Goal: Task Accomplishment & Management: Use online tool/utility

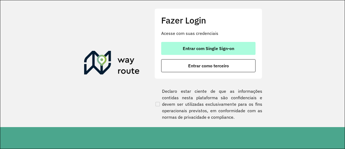
click at [229, 42] on button "Entrar com Single Sign-on" at bounding box center [208, 48] width 94 height 13
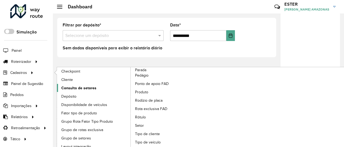
click at [66, 86] on span "Consulta de setores" at bounding box center [78, 88] width 35 height 6
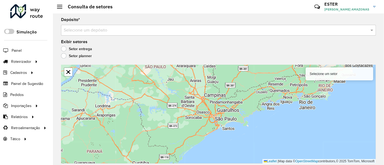
drag, startPoint x: 293, startPoint y: 0, endPoint x: 181, endPoint y: 29, distance: 115.9
click at [181, 29] on input "text" at bounding box center [213, 30] width 299 height 6
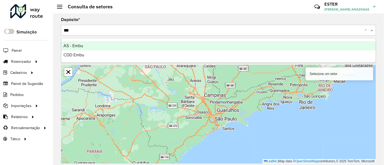
type input "****"
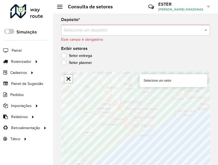
click at [155, 31] on input "text" at bounding box center [130, 30] width 132 height 6
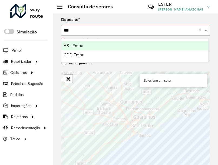
type input "****"
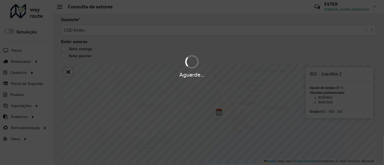
drag, startPoint x: 221, startPoint y: 92, endPoint x: 222, endPoint y: 104, distance: 12.3
click at [222, 104] on div "Aguarde..." at bounding box center [192, 82] width 384 height 165
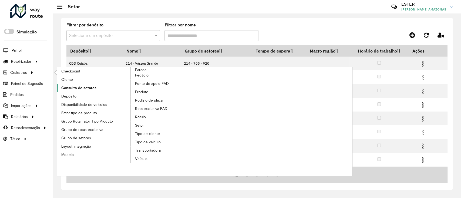
click at [79, 90] on span "Consulta de setores" at bounding box center [78, 88] width 35 height 6
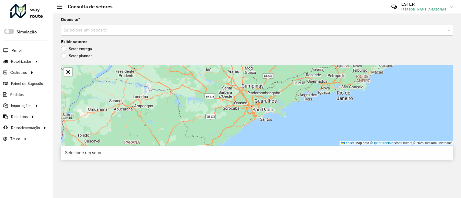
click at [161, 28] on input "text" at bounding box center [251, 30] width 375 height 6
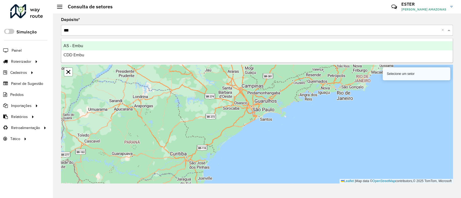
type input "****"
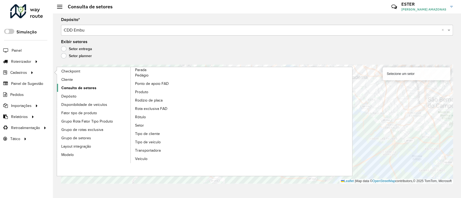
click at [84, 87] on span "Consulta de setores" at bounding box center [78, 88] width 35 height 6
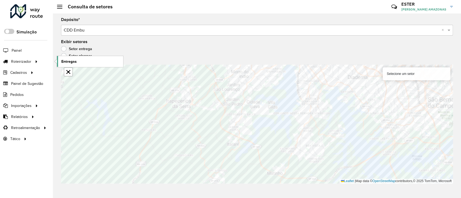
click at [63, 63] on span "Entregas" at bounding box center [68, 62] width 15 height 6
click at [61, 60] on link "Entregas" at bounding box center [90, 61] width 66 height 11
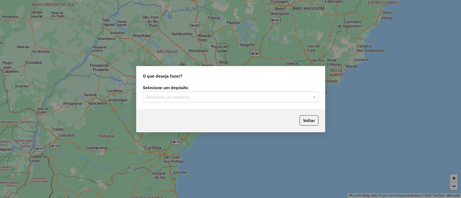
click at [215, 100] on div "Selecione um depósito" at bounding box center [230, 97] width 175 height 11
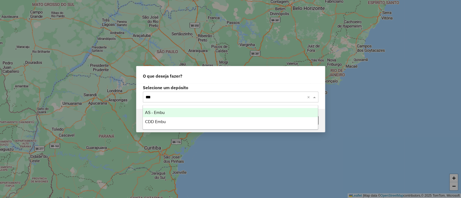
type input "****"
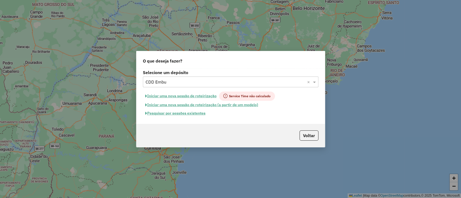
click at [209, 94] on button "Iniciar uma nova sessão de roteirização" at bounding box center [181, 96] width 76 height 9
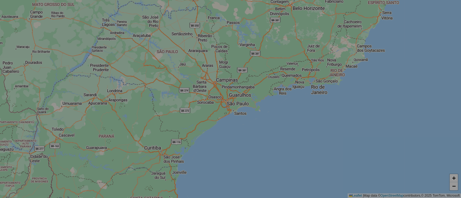
select select "*"
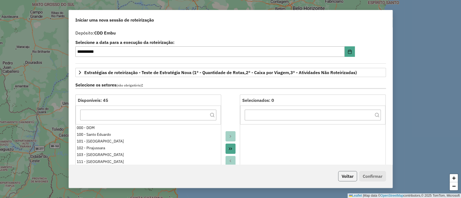
click at [344, 175] on button "Voltar" at bounding box center [347, 176] width 19 height 10
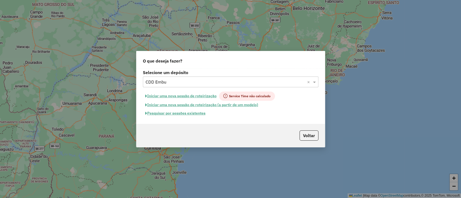
click at [192, 110] on button "Pesquisar por sessões existentes" at bounding box center [175, 113] width 65 height 8
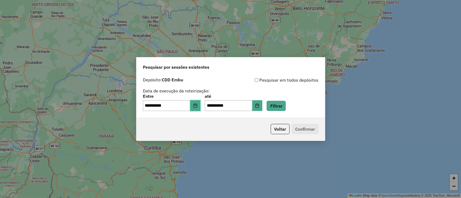
click at [200, 109] on button "Choose Date" at bounding box center [195, 105] width 10 height 11
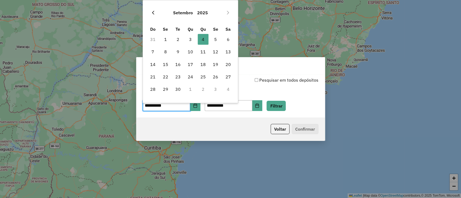
click at [155, 12] on icon "Previous Month" at bounding box center [153, 13] width 4 height 4
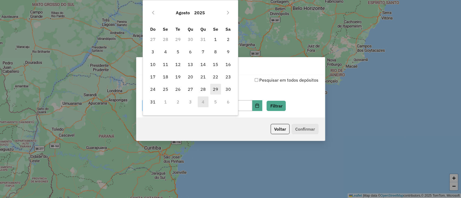
click at [217, 90] on span "29" at bounding box center [215, 89] width 11 height 11
type input "**********"
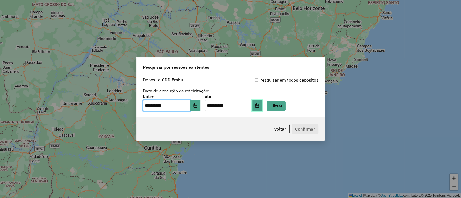
click at [262, 103] on button "Choose Date" at bounding box center [257, 105] width 10 height 11
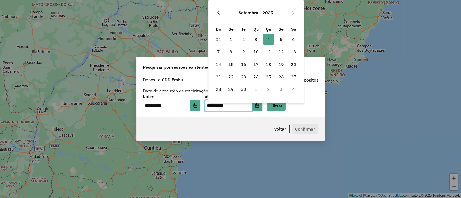
click at [216, 12] on button "Previous Month" at bounding box center [218, 12] width 9 height 9
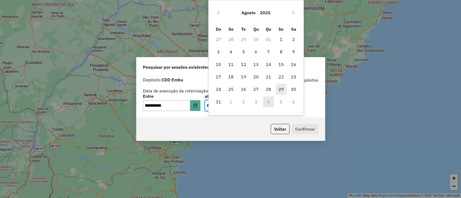
click at [279, 89] on span "29" at bounding box center [281, 89] width 11 height 11
type input "**********"
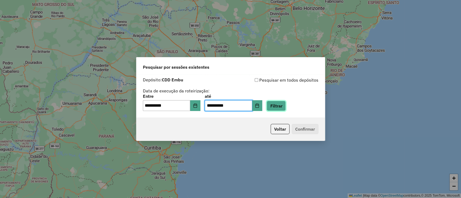
click at [285, 103] on button "Filtrar" at bounding box center [275, 106] width 19 height 10
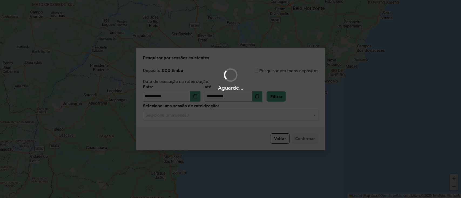
click at [260, 118] on hb-app "**********" at bounding box center [230, 99] width 461 height 198
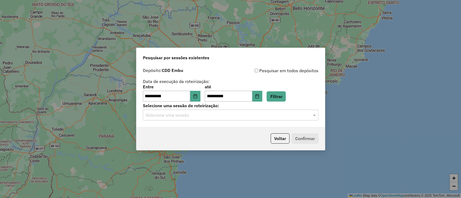
click at [260, 118] on input "text" at bounding box center [224, 115] width 159 height 6
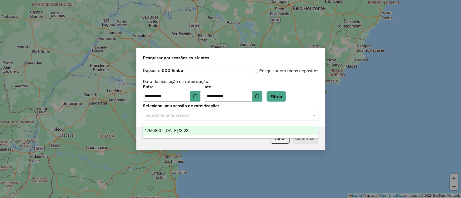
click at [261, 130] on div "1255360 - 29/08/2025 18:28" at bounding box center [230, 130] width 175 height 9
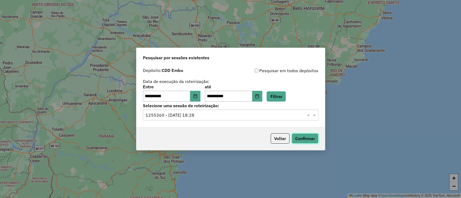
click at [302, 138] on button "Confirmar" at bounding box center [304, 139] width 27 height 10
click at [195, 97] on button "Choose Date" at bounding box center [195, 96] width 10 height 11
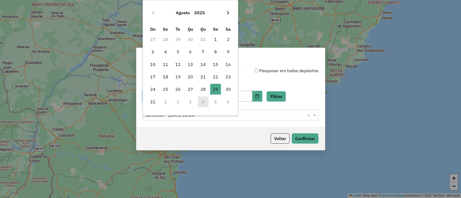
click at [226, 11] on button "Next Month" at bounding box center [227, 12] width 9 height 9
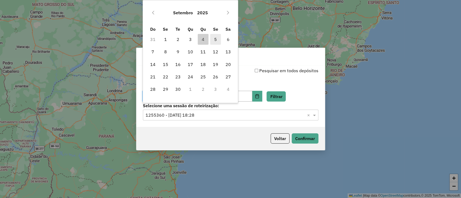
click at [214, 38] on span "5" at bounding box center [215, 39] width 11 height 11
type input "**********"
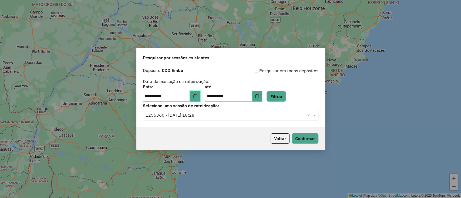
click at [197, 96] on icon "Choose Date" at bounding box center [195, 96] width 4 height 4
click at [279, 62] on div "Pesquisar por sessões existentes" at bounding box center [230, 56] width 188 height 17
click at [283, 95] on button "Filtrar" at bounding box center [275, 96] width 19 height 10
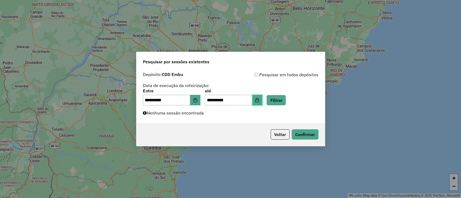
click at [259, 100] on icon "Choose Date" at bounding box center [257, 100] width 4 height 4
click at [229, 135] on div "Voltar Confirmar" at bounding box center [230, 134] width 188 height 23
click at [197, 100] on icon "Choose Date" at bounding box center [195, 100] width 4 height 4
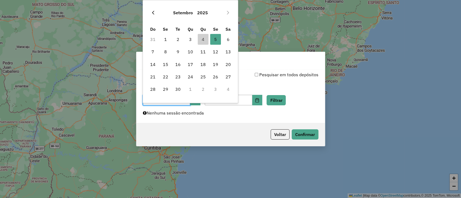
click at [151, 11] on icon "Previous Month" at bounding box center [153, 13] width 4 height 4
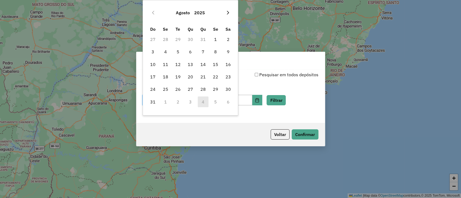
click at [224, 12] on button "Next Month" at bounding box center [227, 12] width 9 height 9
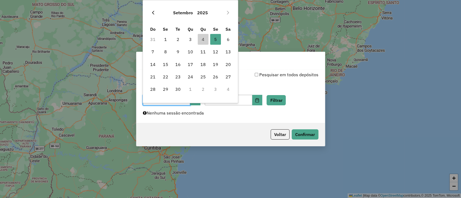
click at [149, 14] on button "Previous Month" at bounding box center [153, 12] width 9 height 9
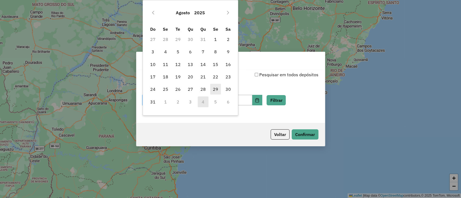
click at [216, 87] on span "29" at bounding box center [215, 89] width 11 height 11
type input "**********"
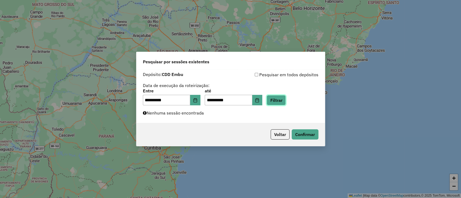
click at [279, 101] on button "Filtrar" at bounding box center [275, 100] width 19 height 10
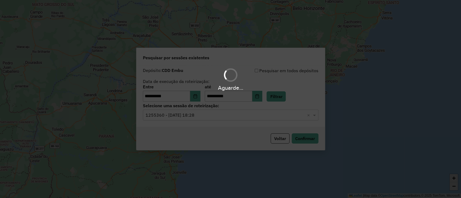
click at [244, 116] on div "Aguarde..." at bounding box center [230, 99] width 461 height 198
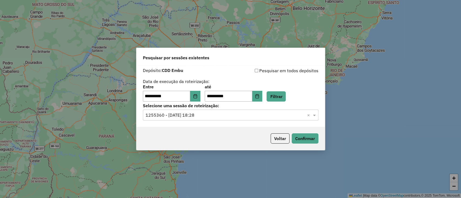
click at [244, 116] on input "text" at bounding box center [224, 115] width 159 height 6
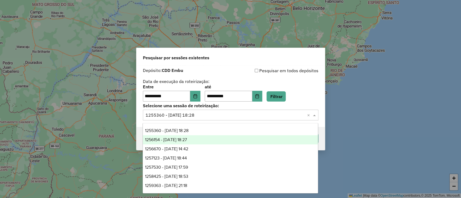
click at [241, 141] on div "1256154 - 30/08/2025 18:27" at bounding box center [230, 139] width 175 height 9
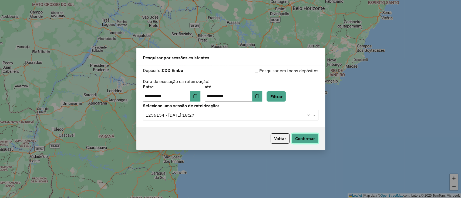
click at [308, 138] on button "Confirmar" at bounding box center [304, 139] width 27 height 10
click at [213, 111] on div "Selecione uma sessão × 1256154 - 30/08/2025 18:27 ×" at bounding box center [230, 115] width 175 height 11
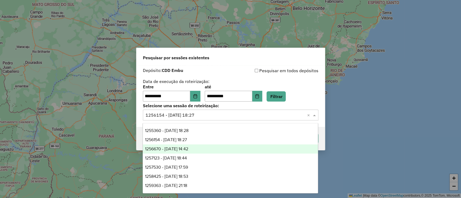
click at [214, 147] on div "1256670 - 01/09/2025 14:42" at bounding box center [230, 149] width 175 height 9
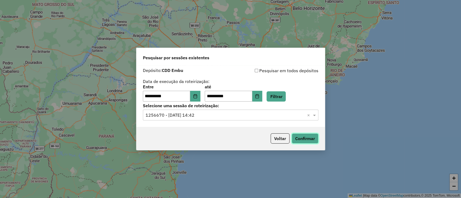
click at [306, 139] on button "Confirmar" at bounding box center [304, 139] width 27 height 10
click at [224, 113] on input "text" at bounding box center [224, 115] width 159 height 6
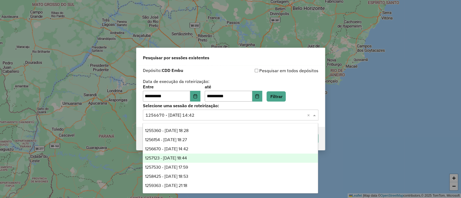
click at [218, 157] on div "1257123 - 01/09/2025 18:44" at bounding box center [230, 158] width 175 height 9
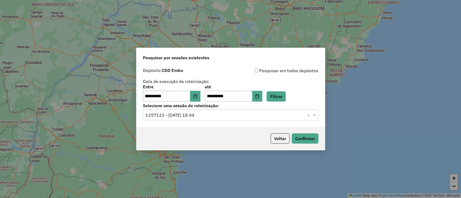
click at [222, 114] on input "text" at bounding box center [224, 115] width 159 height 6
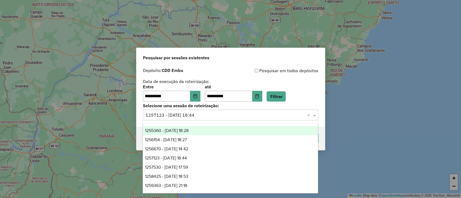
drag, startPoint x: 346, startPoint y: 115, endPoint x: 339, endPoint y: 116, distance: 7.6
click at [347, 115] on div "**********" at bounding box center [230, 99] width 461 height 198
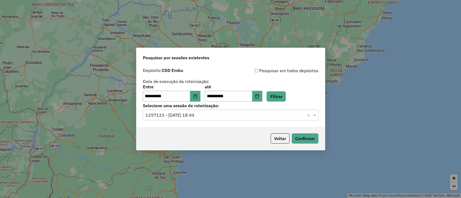
click at [295, 144] on div "Voltar Confirmar" at bounding box center [230, 138] width 188 height 23
click at [297, 141] on button "Confirmar" at bounding box center [304, 139] width 27 height 10
click at [241, 114] on input "text" at bounding box center [224, 115] width 159 height 6
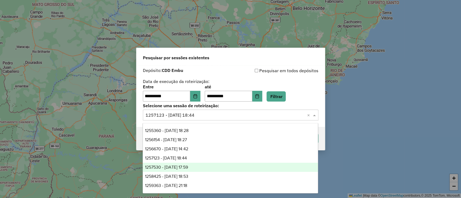
click at [238, 167] on div "1257530 - 02/09/2025 17:59" at bounding box center [230, 167] width 175 height 9
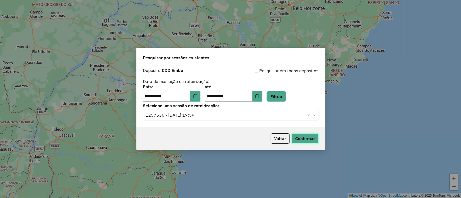
click at [306, 141] on button "Confirmar" at bounding box center [304, 139] width 27 height 10
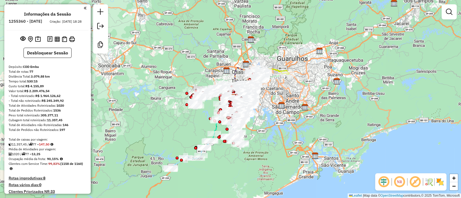
drag, startPoint x: 215, startPoint y: 177, endPoint x: 248, endPoint y: 163, distance: 36.5
click at [248, 163] on div "Janela de atendimento Grade de atendimento Capacidade Transportadoras Veículos …" at bounding box center [230, 99] width 461 height 198
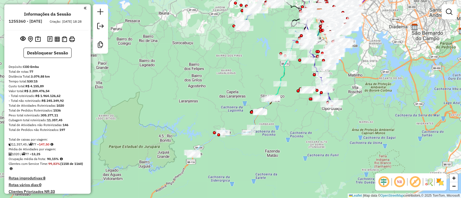
click at [444, 183] on img at bounding box center [439, 182] width 9 height 9
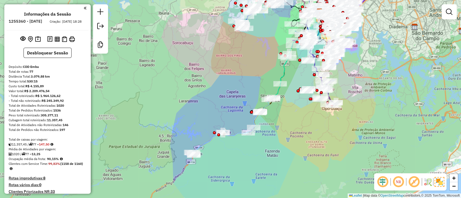
click at [416, 183] on em at bounding box center [413, 182] width 13 height 13
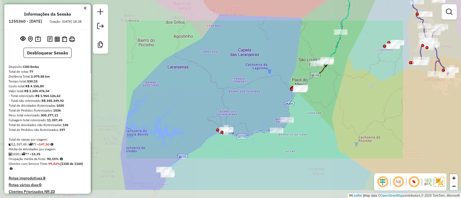
drag, startPoint x: 287, startPoint y: 147, endPoint x: 312, endPoint y: 141, distance: 25.7
click at [311, 141] on div "Janela de atendimento Grade de atendimento Capacidade Transportadoras Veículos …" at bounding box center [230, 99] width 461 height 198
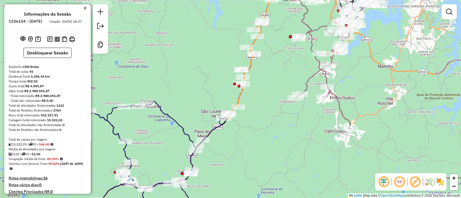
drag, startPoint x: 240, startPoint y: 152, endPoint x: 347, endPoint y: 79, distance: 128.8
click at [346, 80] on div "Rota 62 - Placa BOE6602 97014169 - MIRIAN DE FATIMA MUT Janela de atendimento G…" at bounding box center [230, 99] width 461 height 198
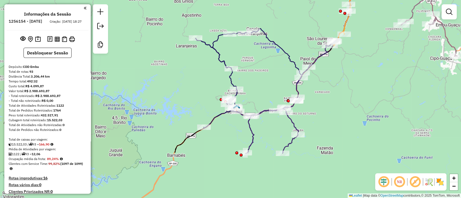
click at [440, 180] on img at bounding box center [439, 182] width 9 height 9
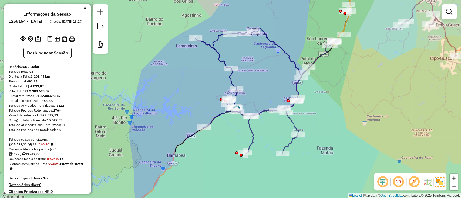
click at [415, 181] on em at bounding box center [413, 182] width 13 height 13
click at [381, 182] on em at bounding box center [382, 182] width 13 height 13
select select "**********"
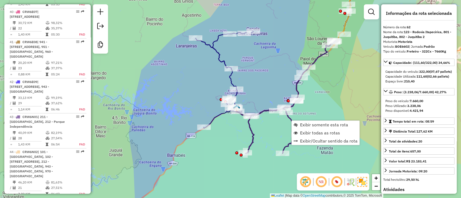
scroll to position [2058, 0]
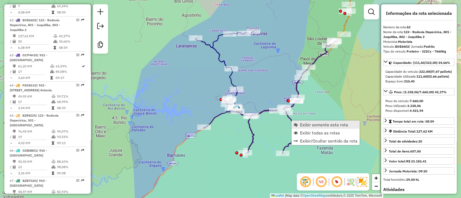
click at [301, 126] on span "Exibir somente esta rota" at bounding box center [324, 125] width 48 height 4
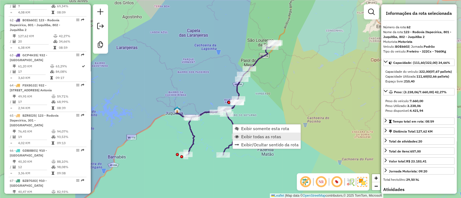
click at [244, 133] on link "Exibir todas as rotas" at bounding box center [267, 137] width 68 height 8
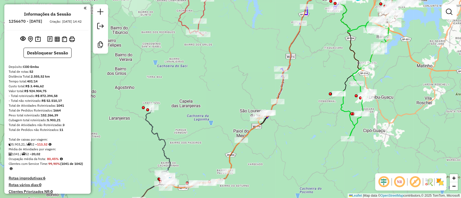
drag, startPoint x: 210, startPoint y: 152, endPoint x: 279, endPoint y: 152, distance: 69.1
click at [279, 152] on div "Janela de atendimento Grade de atendimento Capacidade Transportadoras Veículos …" at bounding box center [230, 99] width 461 height 198
click at [440, 186] on img at bounding box center [439, 182] width 9 height 9
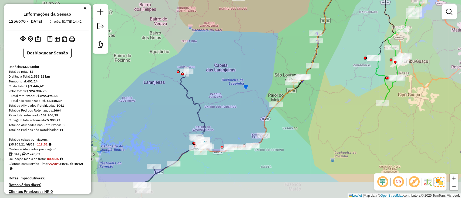
drag, startPoint x: 381, startPoint y: 124, endPoint x: 387, endPoint y: 118, distance: 9.2
click at [387, 118] on div "Janela de atendimento Grade de atendimento Capacidade Transportadoras Veículos …" at bounding box center [230, 99] width 461 height 198
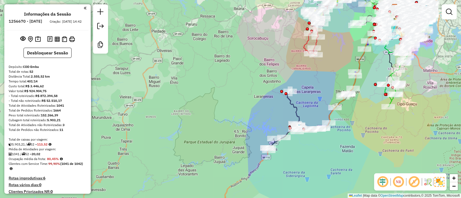
click at [329, 115] on icon at bounding box center [324, 109] width 59 height 45
select select "**********"
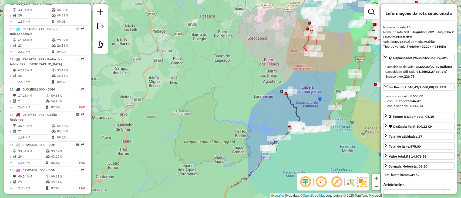
scroll to position [911, 0]
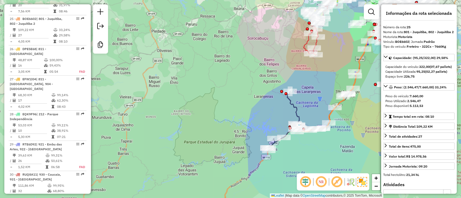
click at [295, 113] on icon at bounding box center [283, 120] width 33 height 59
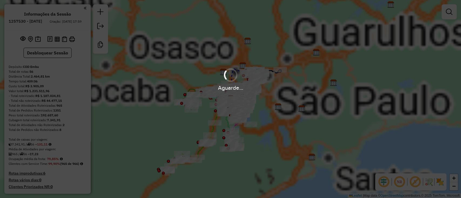
click at [439, 183] on hb-app "Aguarde... Pop-up bloqueado! Seu navegador bloqueou automáticamente a abertura …" at bounding box center [230, 99] width 461 height 198
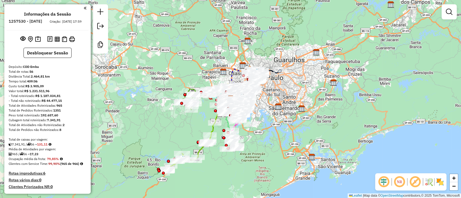
click at [441, 184] on img at bounding box center [439, 182] width 9 height 9
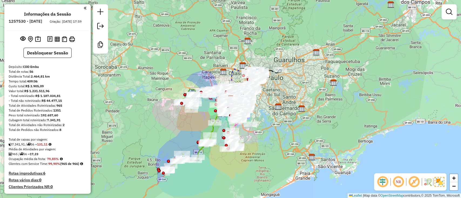
click at [414, 183] on em at bounding box center [413, 182] width 13 height 13
click at [380, 181] on em at bounding box center [382, 182] width 13 height 13
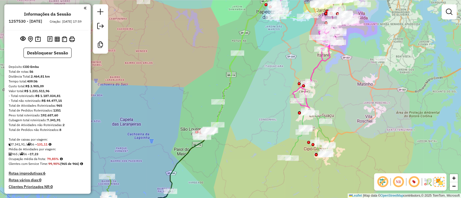
click at [207, 146] on div "Janela de atendimento Grade de atendimento Capacidade Transportadoras Veículos …" at bounding box center [230, 99] width 461 height 198
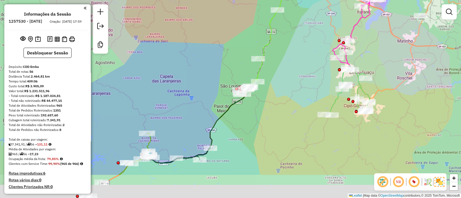
drag, startPoint x: 212, startPoint y: 159, endPoint x: 264, endPoint y: 100, distance: 79.2
click at [261, 102] on div "Janela de atendimento Grade de atendimento Capacidade Transportadoras Veículos …" at bounding box center [230, 99] width 461 height 198
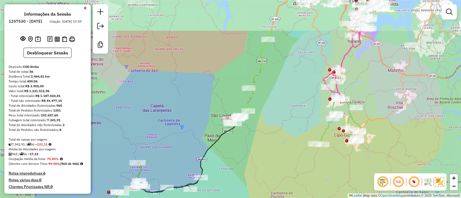
drag, startPoint x: 238, startPoint y: 96, endPoint x: 202, endPoint y: 161, distance: 74.6
click at [202, 161] on icon at bounding box center [189, 155] width 100 height 76
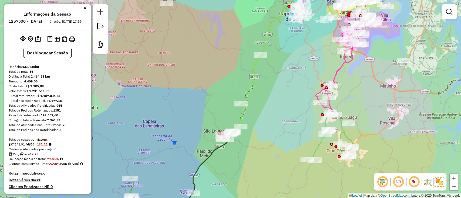
drag, startPoint x: 200, startPoint y: 155, endPoint x: 234, endPoint y: 96, distance: 68.9
click at [234, 96] on div "Janela de atendimento Grade de atendimento Capacidade Transportadoras Veículos …" at bounding box center [230, 99] width 461 height 198
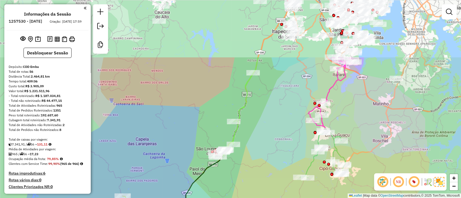
drag, startPoint x: 212, startPoint y: 68, endPoint x: 165, endPoint y: 158, distance: 102.1
click at [166, 157] on div "Janela de atendimento Grade de atendimento Capacidade Transportadoras Veículos …" at bounding box center [230, 99] width 461 height 198
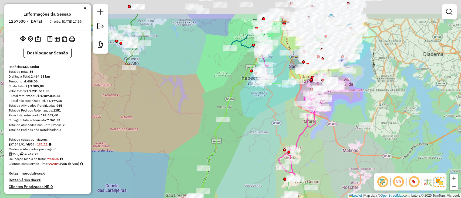
drag, startPoint x: 223, startPoint y: 102, endPoint x: 216, endPoint y: 109, distance: 10.0
click at [215, 118] on div "Janela de atendimento Grade de atendimento Capacidade Transportadoras Veículos …" at bounding box center [230, 99] width 461 height 198
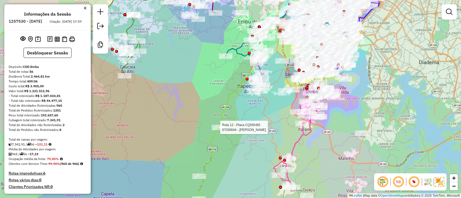
drag, startPoint x: 226, startPoint y: 62, endPoint x: 215, endPoint y: 97, distance: 37.7
click at [215, 97] on div "Rota 12 - Placa CQN5H85 97030644 - MARISTELA MARQUES PI Janela de atendimento G…" at bounding box center [230, 99] width 461 height 198
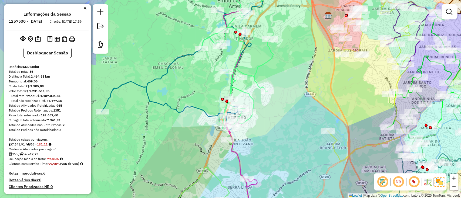
drag, startPoint x: 253, startPoint y: 106, endPoint x: 282, endPoint y: 103, distance: 28.5
click at [282, 103] on div "Rota 12 - Placa CQN5H85 97030644 - MARISTELA MARQUES PI Janela de atendimento G…" at bounding box center [230, 99] width 461 height 198
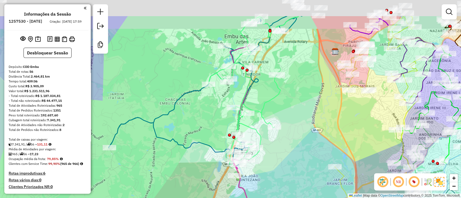
drag, startPoint x: 286, startPoint y: 101, endPoint x: 257, endPoint y: 76, distance: 38.8
click at [288, 133] on div "Rota 12 - Placa CQN5H85 97030644 - MARISTELA MARQUES PI Janela de atendimento G…" at bounding box center [230, 99] width 461 height 198
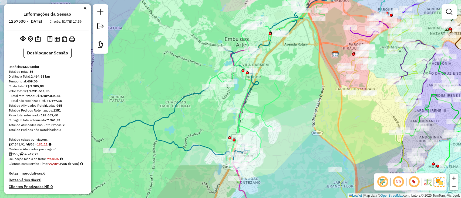
click at [294, 116] on div "Rota 12 - Placa CQN5H85 97030644 - MARISTELA MARQUES PI Janela de atendimento G…" at bounding box center [230, 99] width 461 height 198
